Goal: Use online tool/utility: Utilize a website feature to perform a specific function

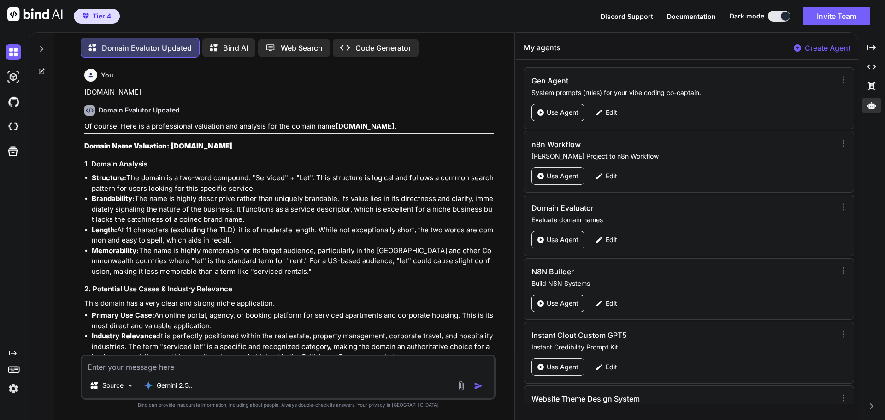
scroll to position [2890, 0]
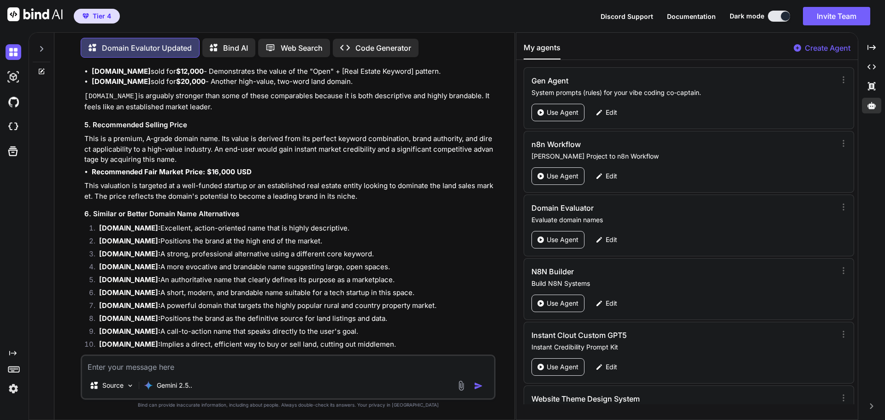
click at [146, 364] on textarea at bounding box center [288, 364] width 412 height 17
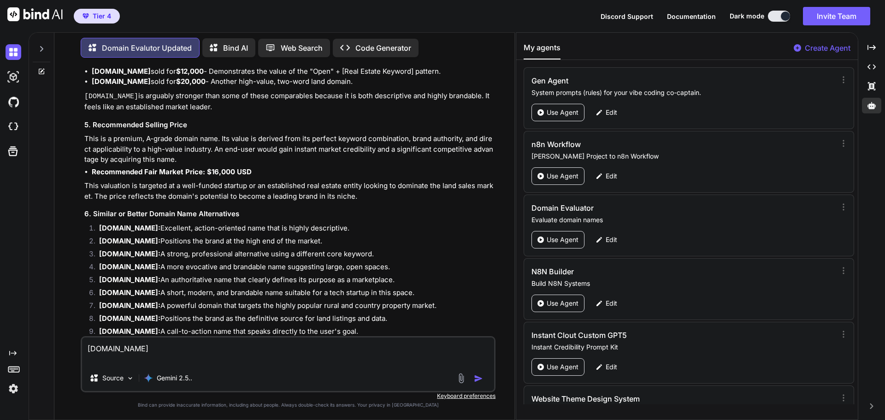
click at [128, 349] on textarea "[DOMAIN_NAME]" at bounding box center [288, 351] width 412 height 28
paste textarea "voiceconverter"
type textarea "[DOMAIN_NAME]"
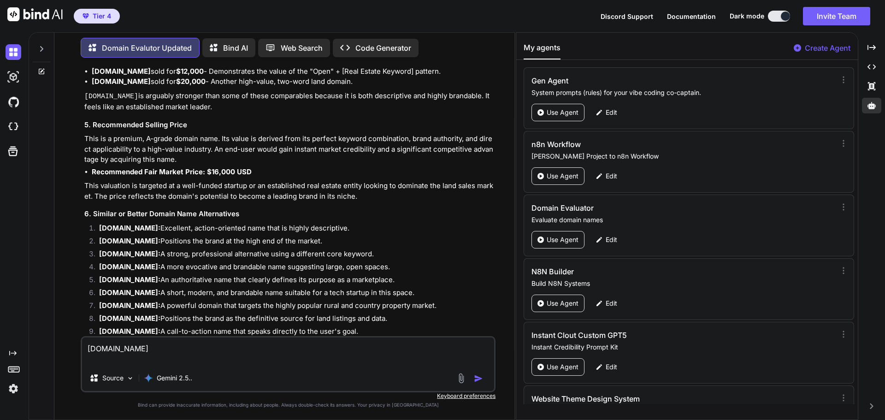
click at [478, 381] on img "button" at bounding box center [478, 378] width 9 height 9
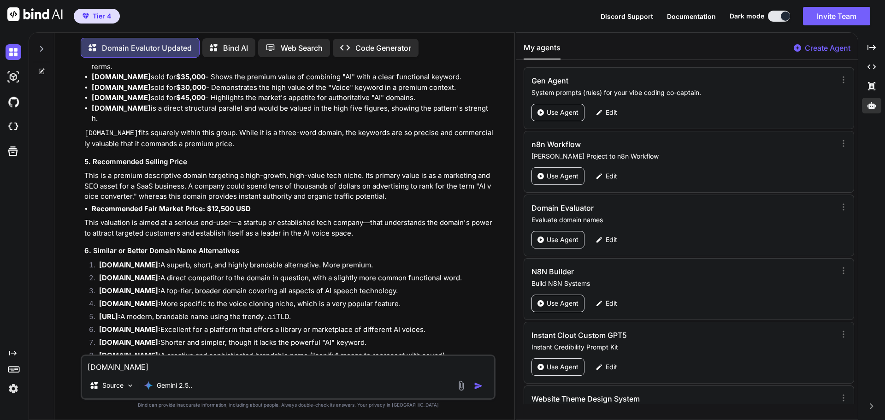
scroll to position [3715, 0]
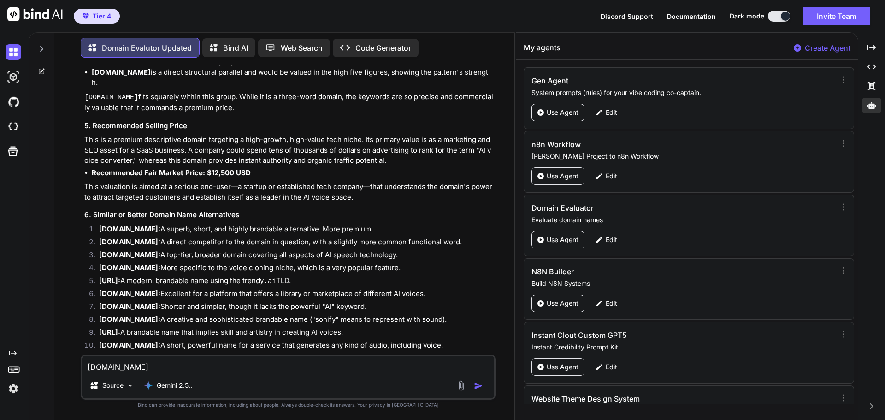
click at [141, 371] on textarea "[DOMAIN_NAME]" at bounding box center [288, 364] width 412 height 17
paste textarea "[DOMAIN_NAME]"
click at [112, 366] on textarea "[DOMAIN_NAME]" at bounding box center [288, 364] width 412 height 17
click at [147, 365] on textarea "[DOMAIN_NAME]" at bounding box center [288, 364] width 412 height 17
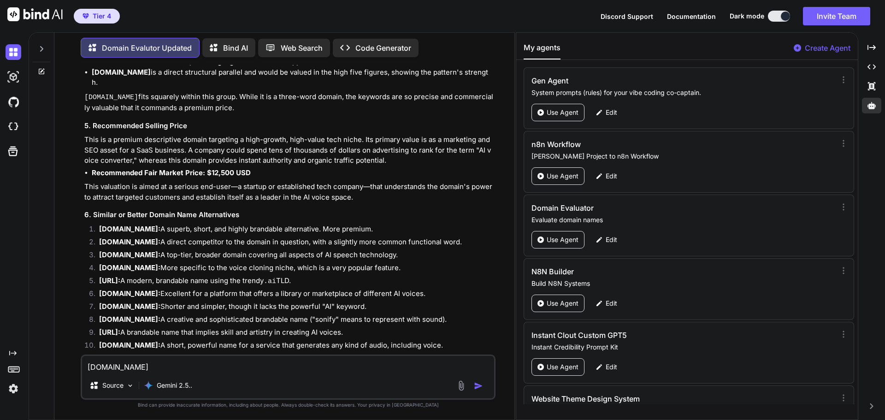
type textarea "[DOMAIN_NAME]"
click at [478, 388] on img "button" at bounding box center [478, 385] width 9 height 9
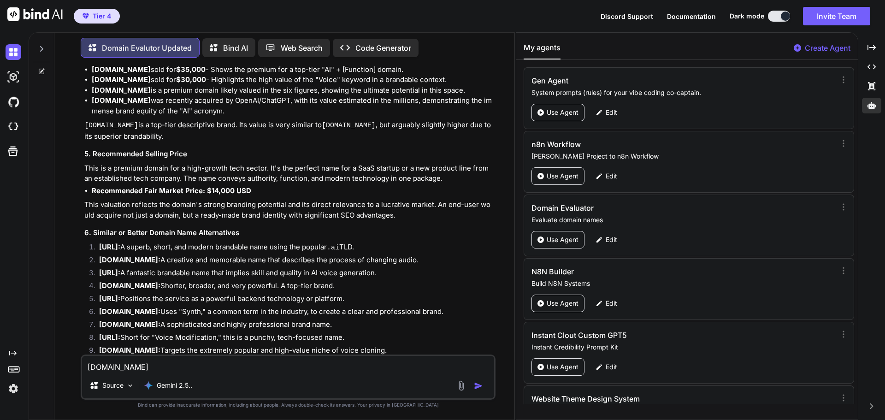
scroll to position [4520, 0]
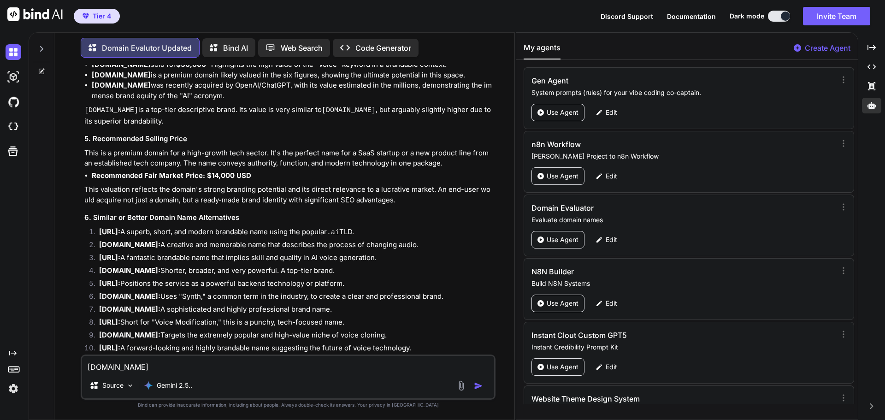
click at [148, 369] on textarea "[DOMAIN_NAME]" at bounding box center [288, 364] width 412 height 17
paste textarea "[DOMAIN_NAME]"
type textarea "[DOMAIN_NAME]"
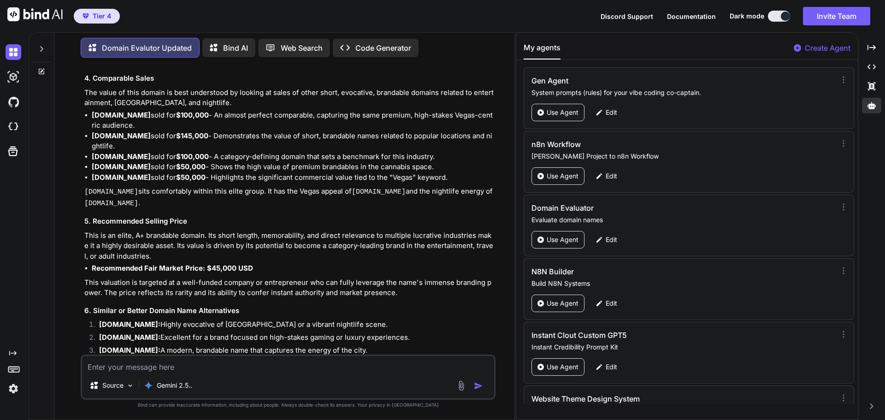
scroll to position [5243, 0]
drag, startPoint x: 404, startPoint y: 175, endPoint x: 351, endPoint y: 177, distance: 52.6
click at [351, 187] on p "[DOMAIN_NAME] sits comfortably within this elite group. It has the Vegas appeal…" at bounding box center [288, 198] width 409 height 23
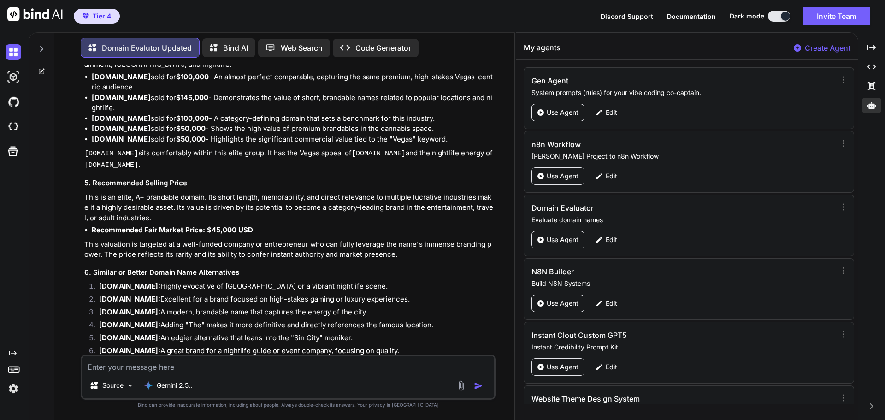
scroll to position [5335, 0]
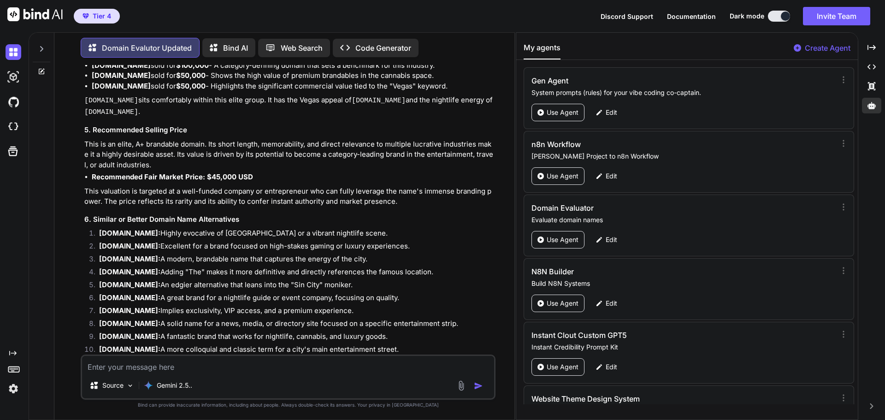
click at [120, 367] on textarea at bounding box center [288, 364] width 412 height 17
paste textarea "[DOMAIN_NAME]"
click at [475, 389] on img "button" at bounding box center [478, 385] width 9 height 9
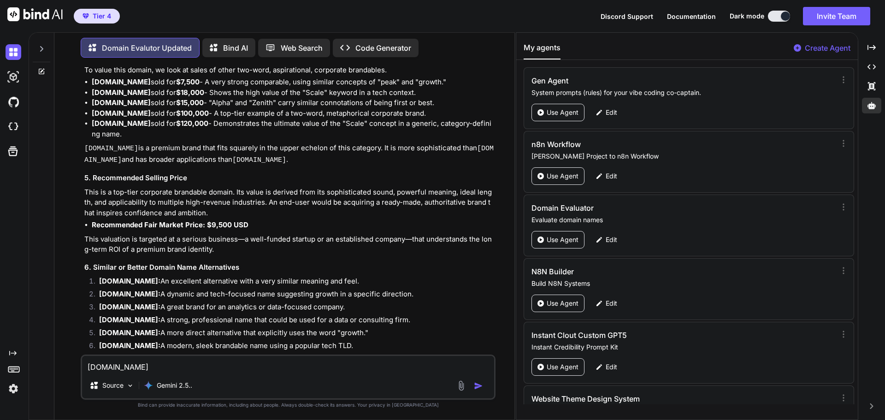
scroll to position [6139, 0]
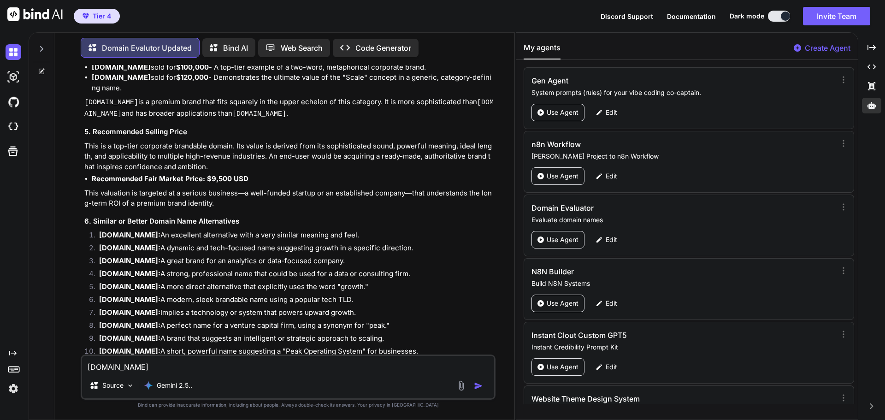
click at [108, 367] on textarea "[DOMAIN_NAME]" at bounding box center [288, 364] width 412 height 17
paste textarea "[DOMAIN_NAME]"
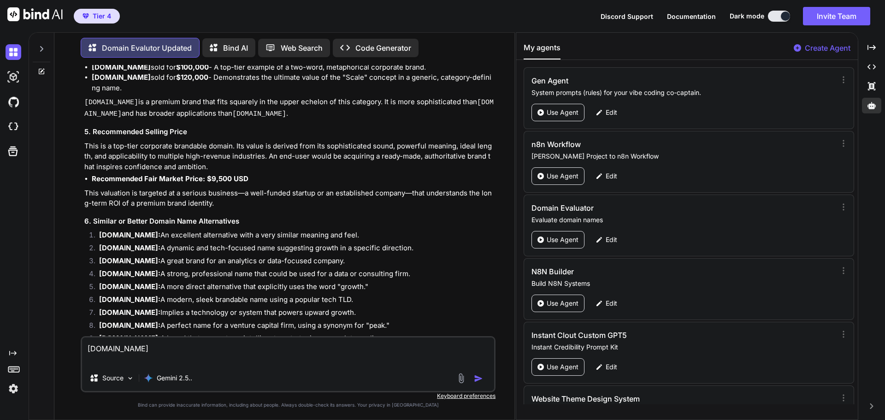
type textarea "[DOMAIN_NAME]"
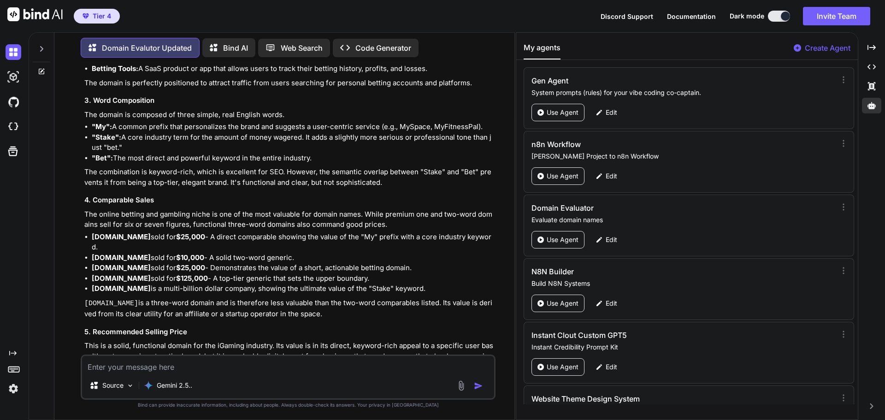
scroll to position [6717, 0]
